Goal: Information Seeking & Learning: Learn about a topic

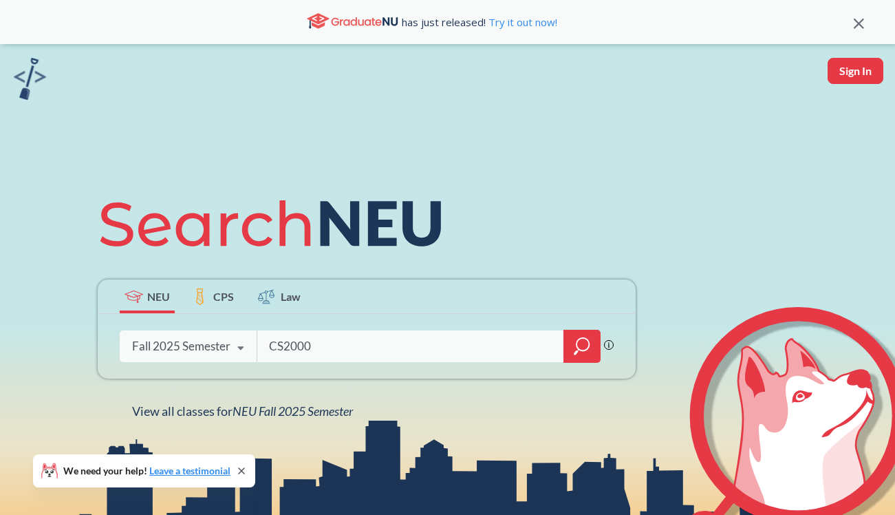
type input "CS2000"
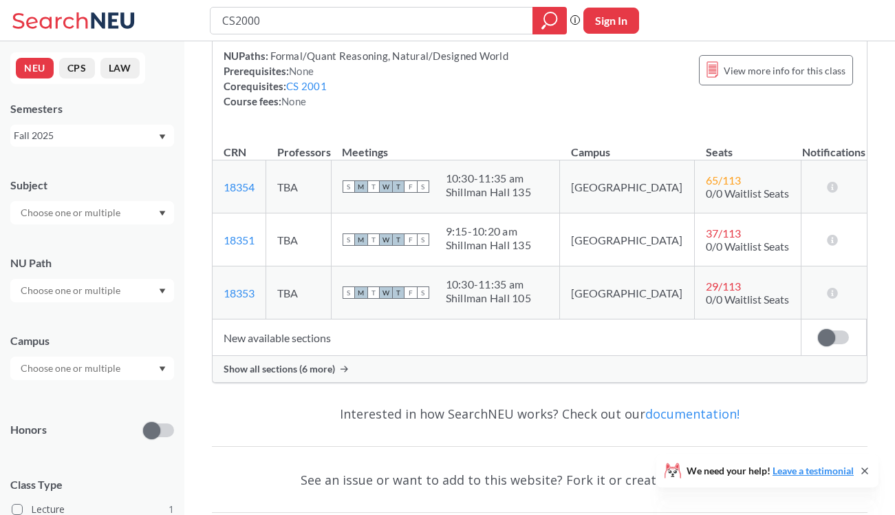
scroll to position [200, 0]
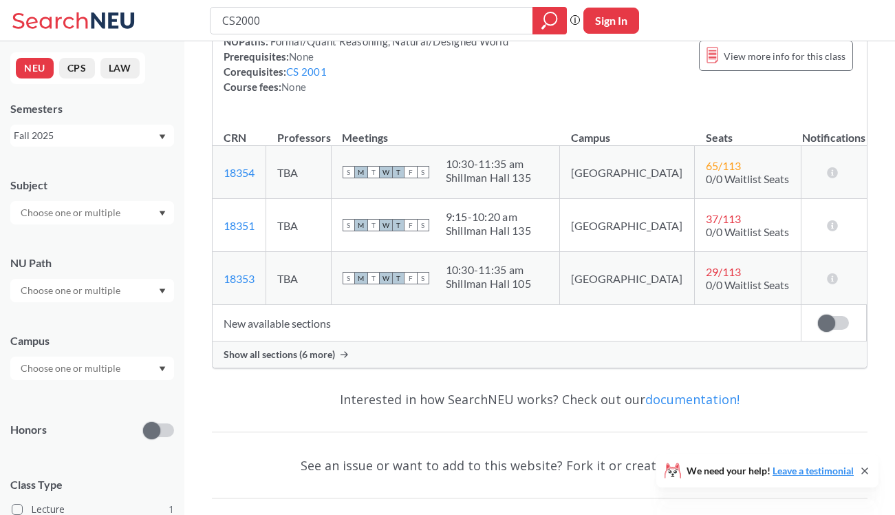
click at [302, 356] on span "Show all sections (6 more)" at bounding box center [279, 354] width 111 height 12
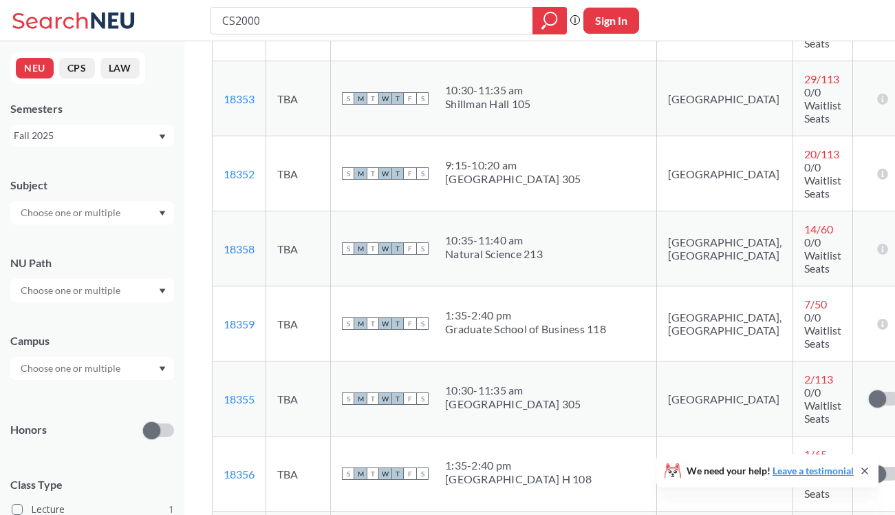
scroll to position [411, 0]
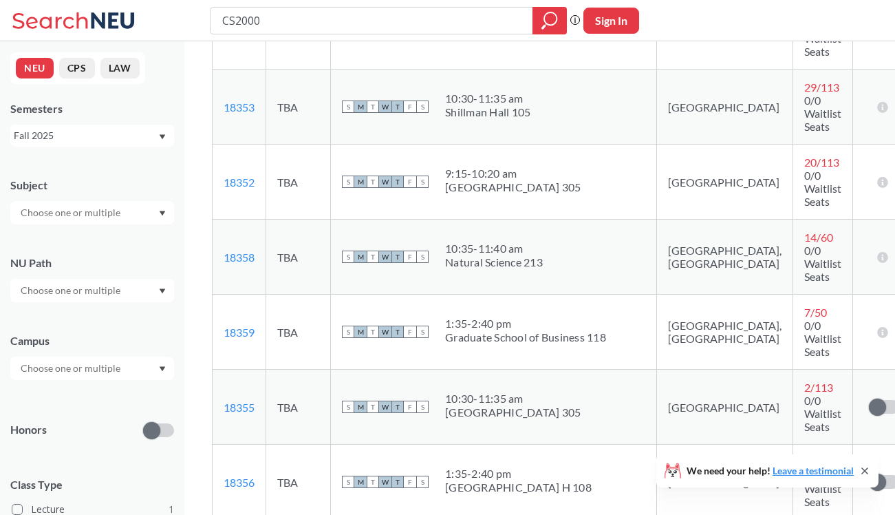
click at [258, 219] on td "18358 View this section on Banner." at bounding box center [240, 256] width 54 height 75
copy td "18358 View this section on Banner."
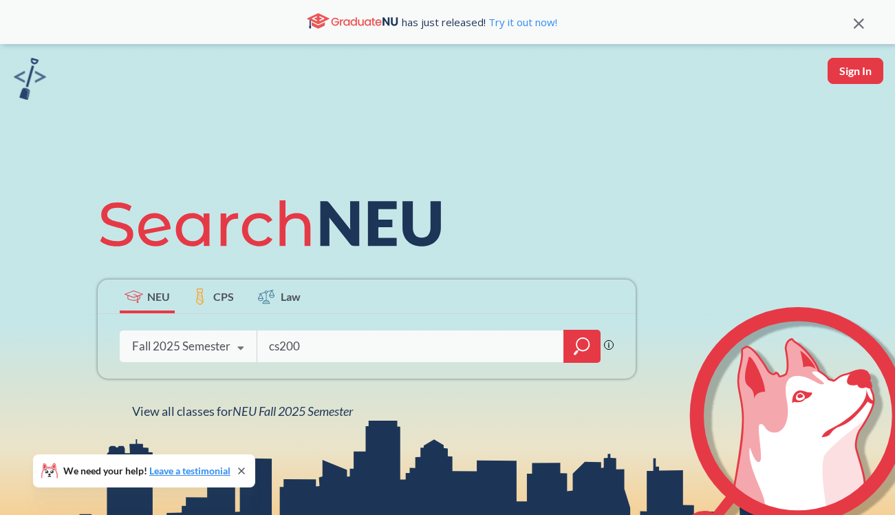
type input "cs2000"
